Goal: Task Accomplishment & Management: Manage account settings

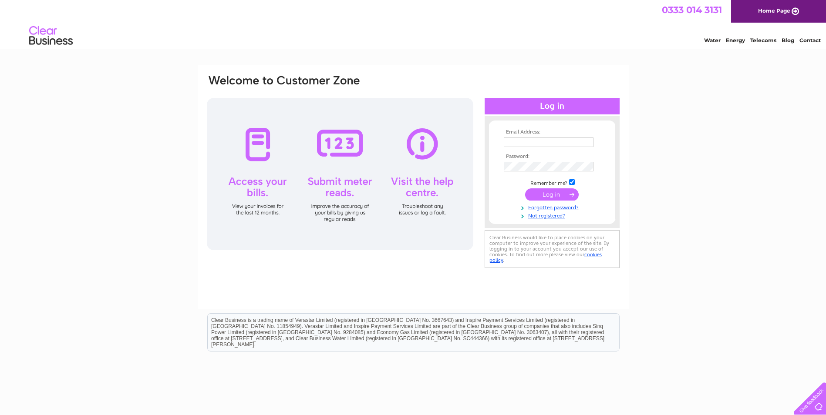
type input "niall.burns@falkirk.gov.uk"
click at [482, 162] on div "Email Address: niall.burns@falkirk.gov.uk Password:" at bounding box center [413, 172] width 415 height 197
drag, startPoint x: 693, startPoint y: 213, endPoint x: 699, endPoint y: 226, distance: 14.8
click at [693, 213] on div "Email Address: niall.burns@falkirk.gov.uk Password:" at bounding box center [413, 261] width 826 height 393
click at [545, 195] on input "submit" at bounding box center [552, 195] width 54 height 12
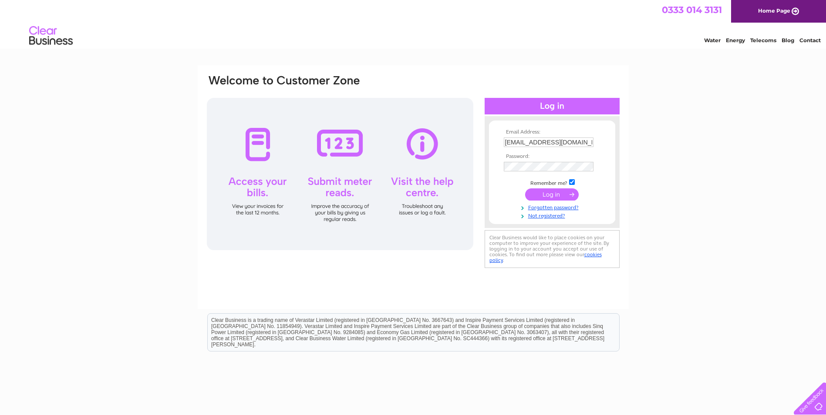
click at [551, 194] on input "submit" at bounding box center [552, 195] width 54 height 12
click at [573, 192] on input "submit" at bounding box center [552, 195] width 54 height 12
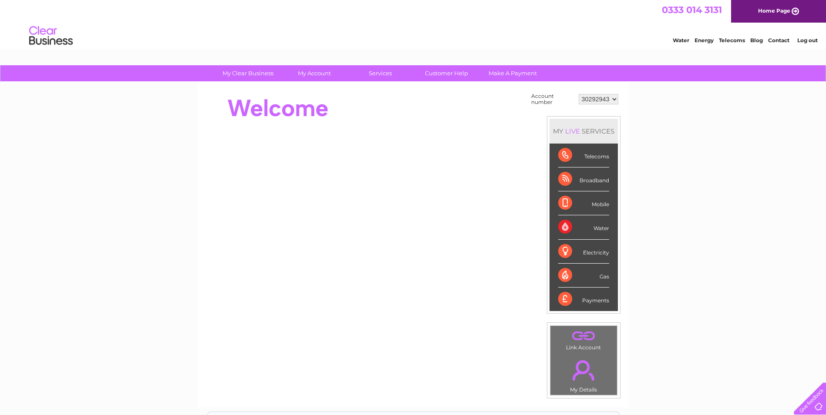
click at [615, 99] on select "30292943 30310540 30318365 30322073 30323157" at bounding box center [599, 99] width 40 height 10
select select "30323157"
click at [579, 94] on select "30292943 30310540 30318365 30322073 30323157" at bounding box center [599, 99] width 40 height 10
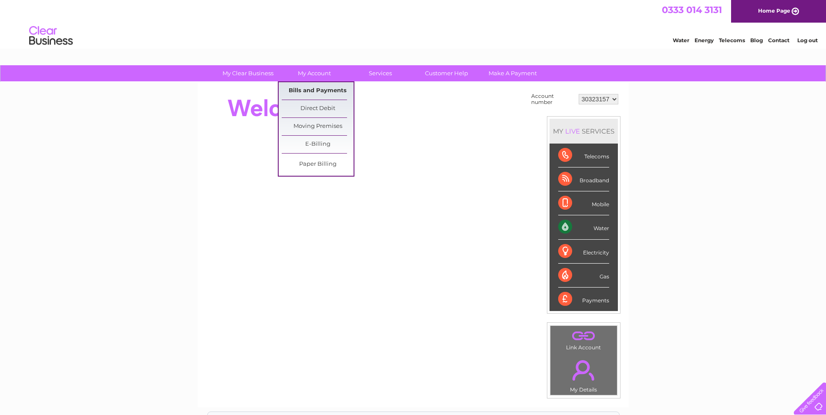
click at [311, 90] on link "Bills and Payments" at bounding box center [318, 90] width 72 height 17
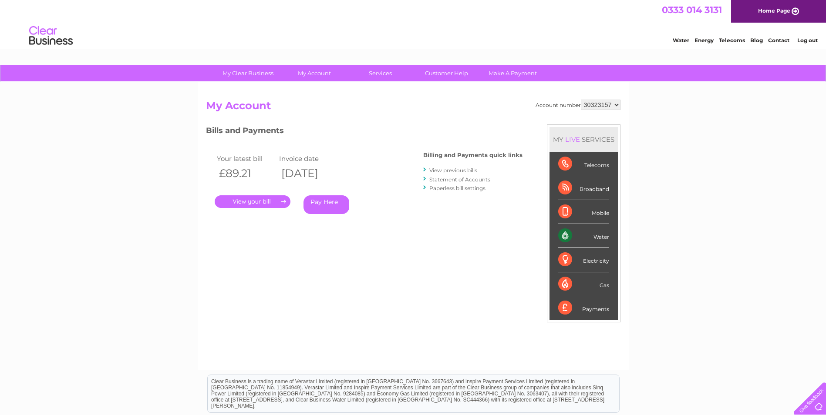
click at [282, 201] on link "." at bounding box center [253, 202] width 76 height 13
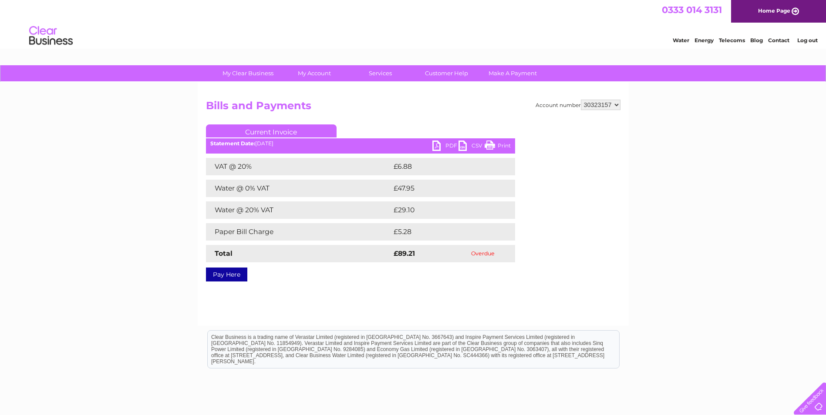
click at [451, 144] on link "PDF" at bounding box center [445, 147] width 26 height 13
click at [437, 145] on link "PDF" at bounding box center [445, 147] width 26 height 13
click at [454, 143] on link "PDF" at bounding box center [445, 147] width 26 height 13
